Goal: Information Seeking & Learning: Learn about a topic

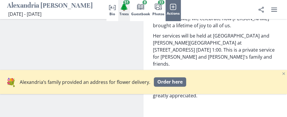
scroll to position [706, 0]
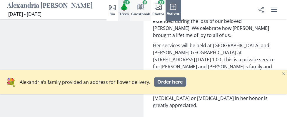
click at [138, 14] on span "Guestbook" at bounding box center [140, 14] width 19 height 4
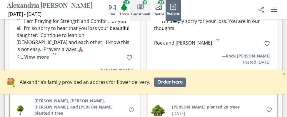
scroll to position [1520, 0]
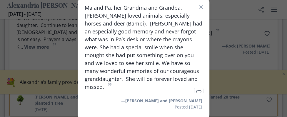
scroll to position [36, 0]
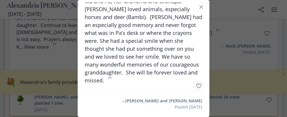
click at [228, 90] on div "“ [PERSON_NAME] could brighten our day with a “Hi” as she came through the door…" at bounding box center [143, 58] width 287 height 117
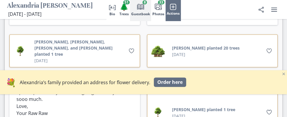
scroll to position [1579, 0]
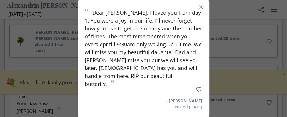
scroll to position [0, 0]
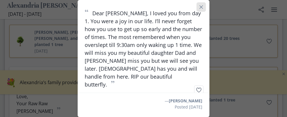
click at [202, 8] on icon "Close" at bounding box center [202, 7] width 4 height 4
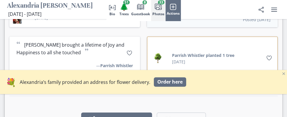
scroll to position [1844, 0]
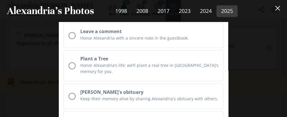
scroll to position [4739, 0]
click at [280, 7] on icon "Close" at bounding box center [277, 8] width 5 height 5
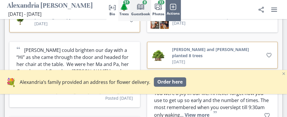
scroll to position [1697, 0]
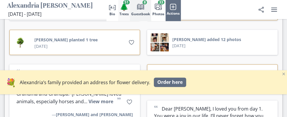
click at [120, 11] on span "🌲" at bounding box center [124, 7] width 9 height 9
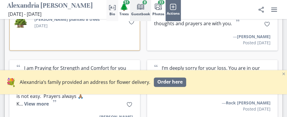
scroll to position [1453, 0]
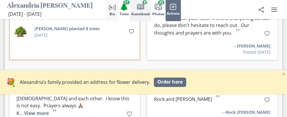
click at [109, 10] on icon "Person profile" at bounding box center [112, 6] width 7 height 7
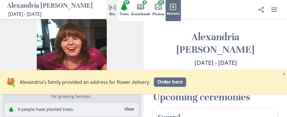
scroll to position [0, 0]
